Goal: Find specific page/section: Find specific page/section

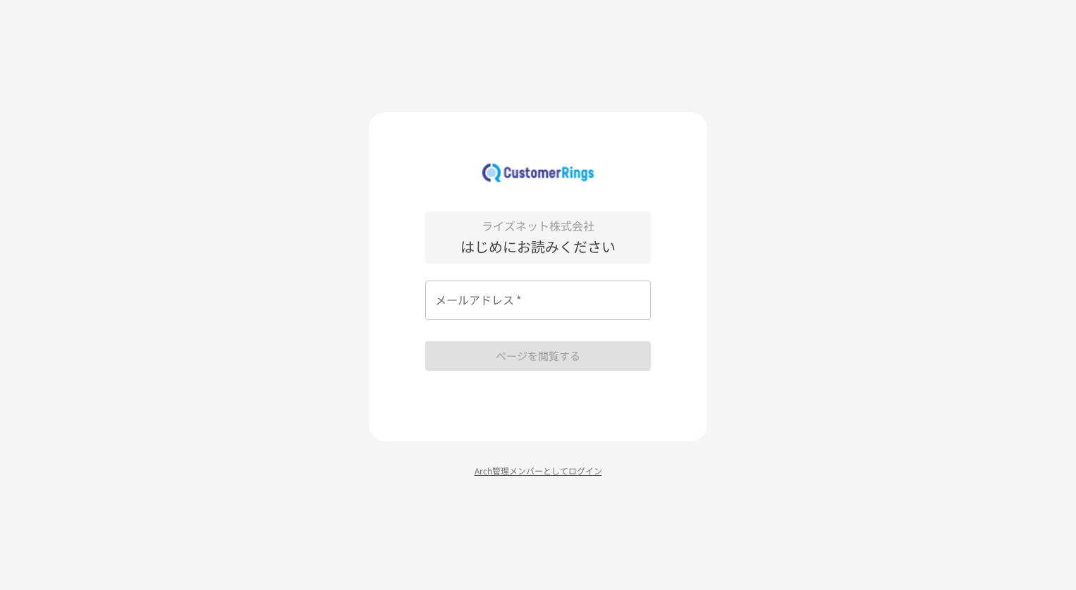
click at [569, 470] on p "Arch管理メンバーとしてログイン" at bounding box center [538, 470] width 338 height 13
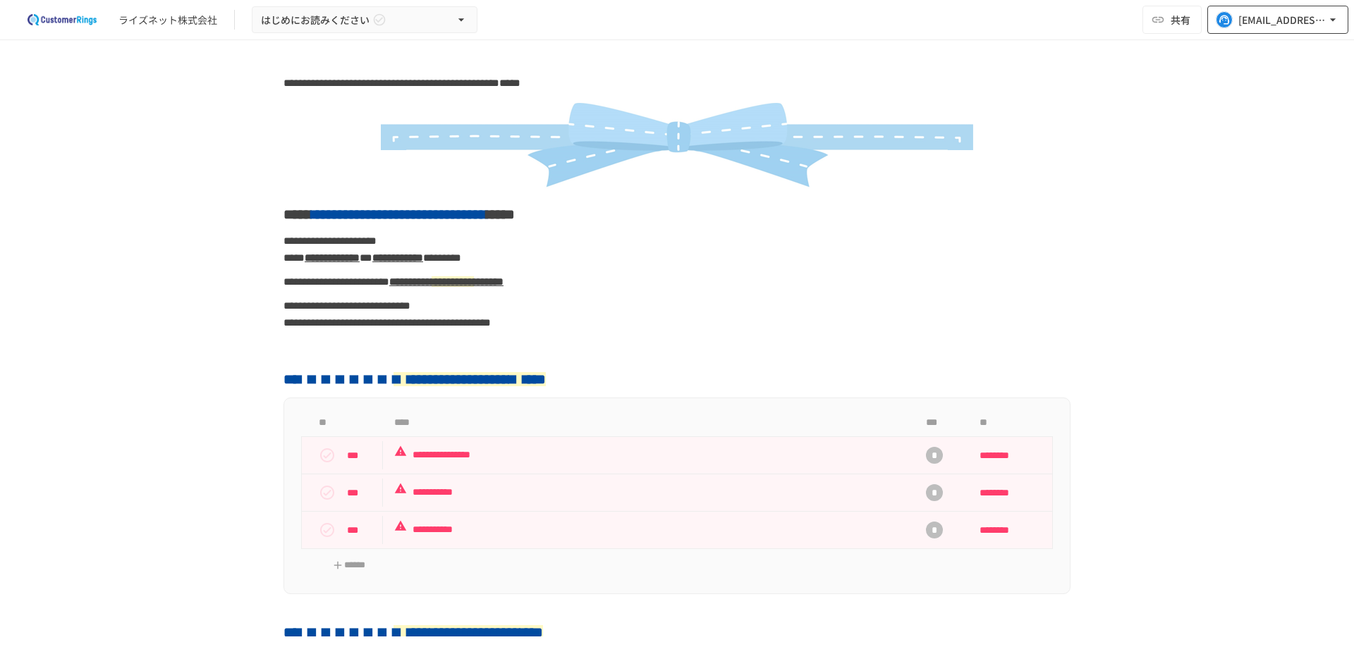
click at [1239, 19] on div "[EMAIL_ADDRESS][DOMAIN_NAME]" at bounding box center [1281, 20] width 87 height 18
click at [1168, 20] on div at bounding box center [677, 333] width 1354 height 666
click at [1168, 20] on button "共有" at bounding box center [1171, 20] width 59 height 28
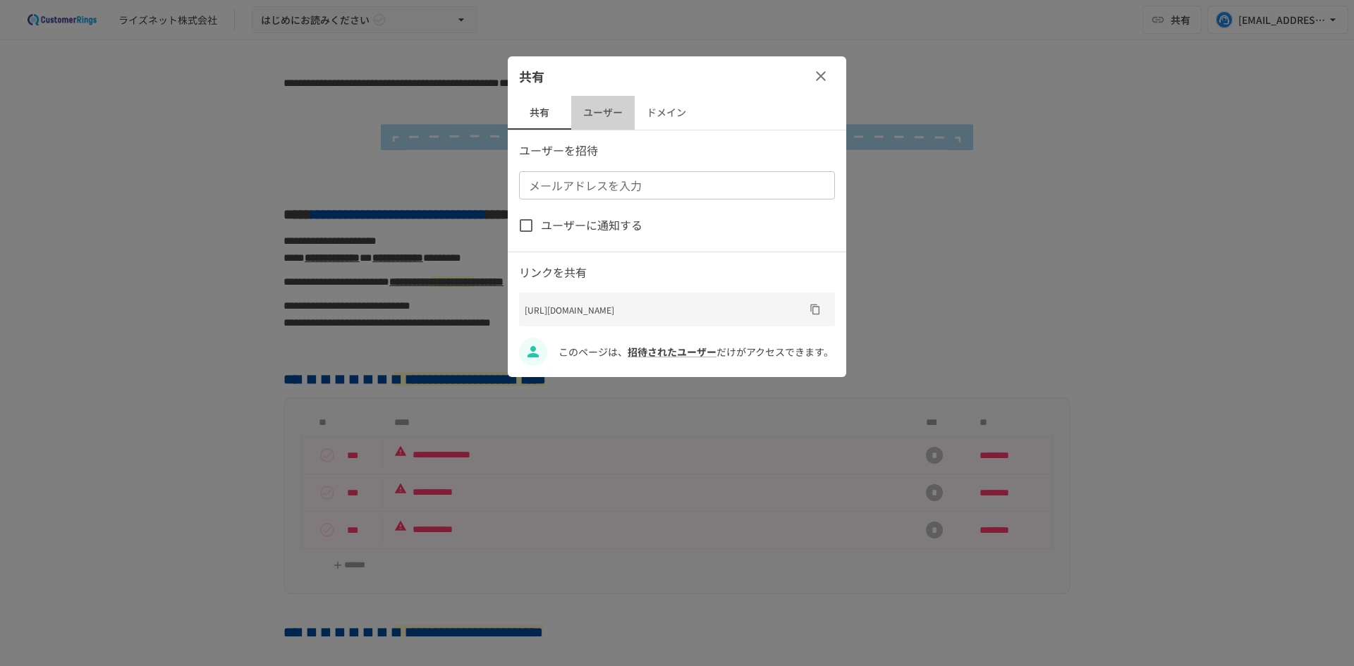
click at [590, 102] on button "ユーザー" at bounding box center [602, 113] width 63 height 34
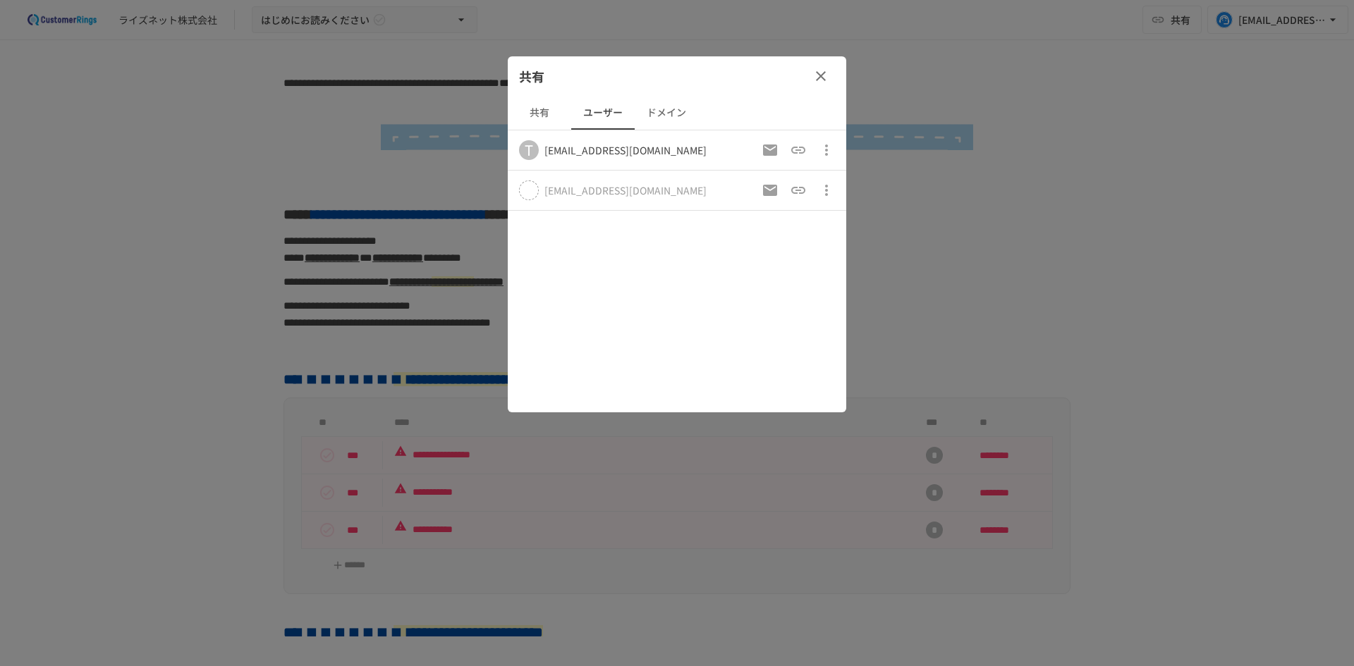
click at [820, 71] on icon "button" at bounding box center [820, 76] width 17 height 17
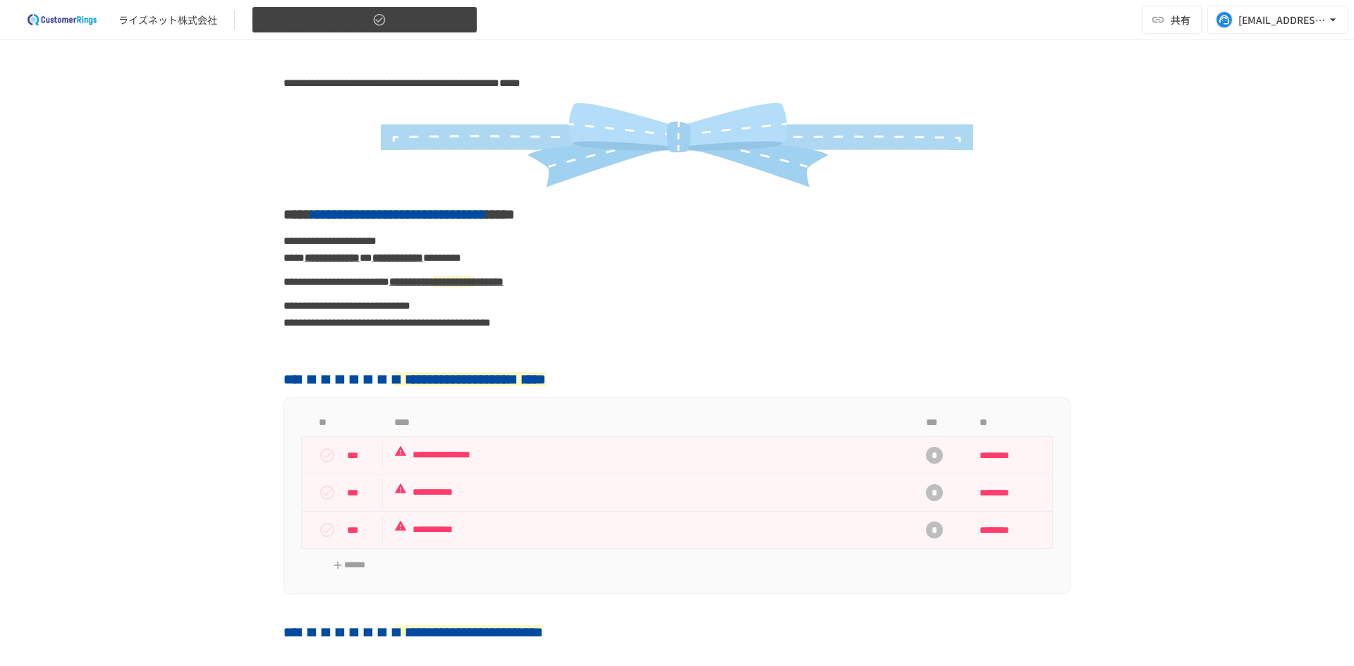
click at [360, 18] on span "はじめにお読みください" at bounding box center [315, 20] width 109 height 18
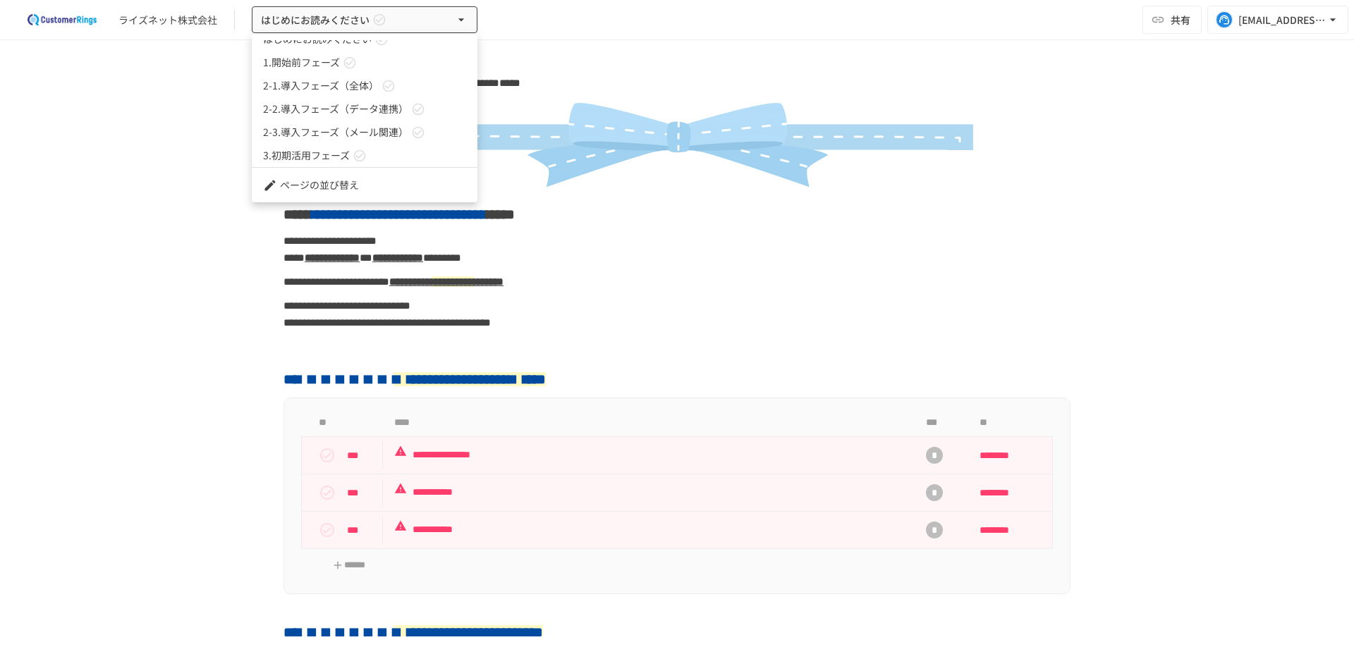
scroll to position [16, 0]
click at [338, 150] on span "3.初期活用フェーズ" at bounding box center [306, 152] width 87 height 15
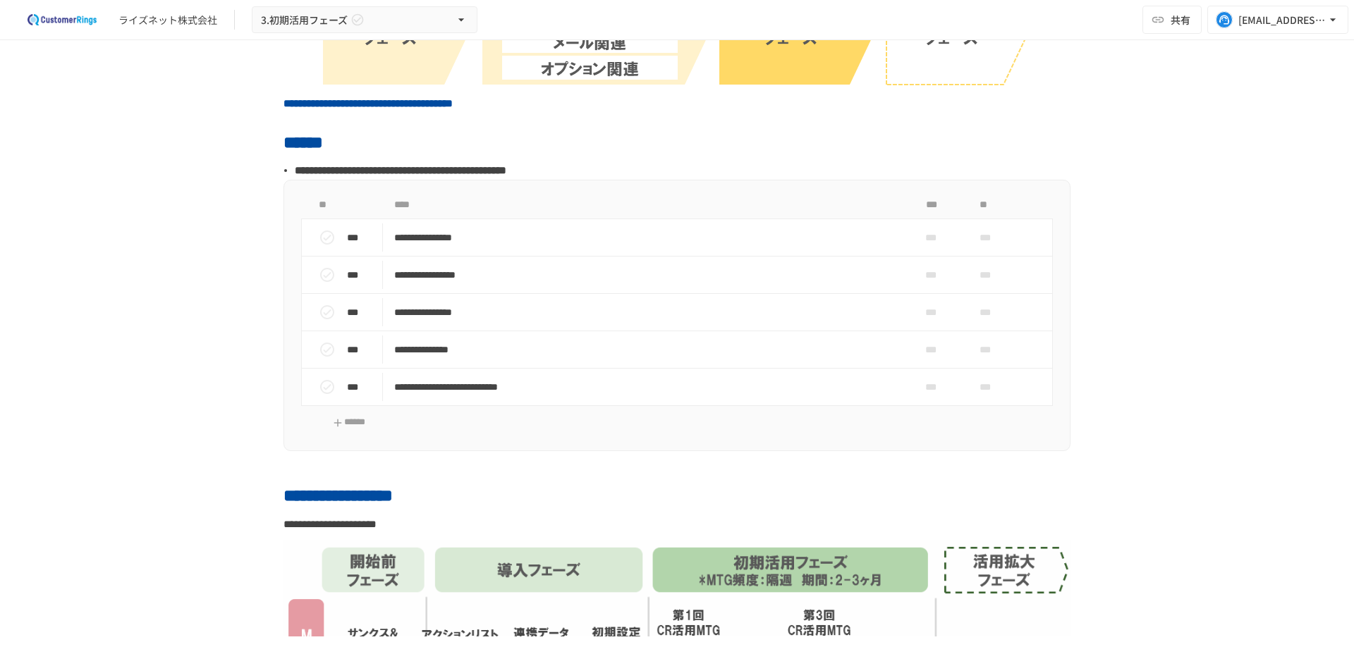
scroll to position [141, 0]
